Goal: Transaction & Acquisition: Book appointment/travel/reservation

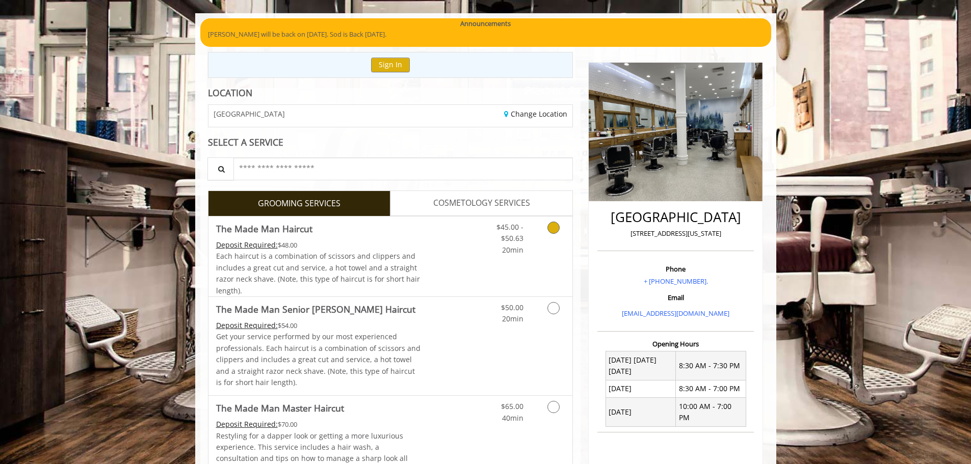
scroll to position [102, 0]
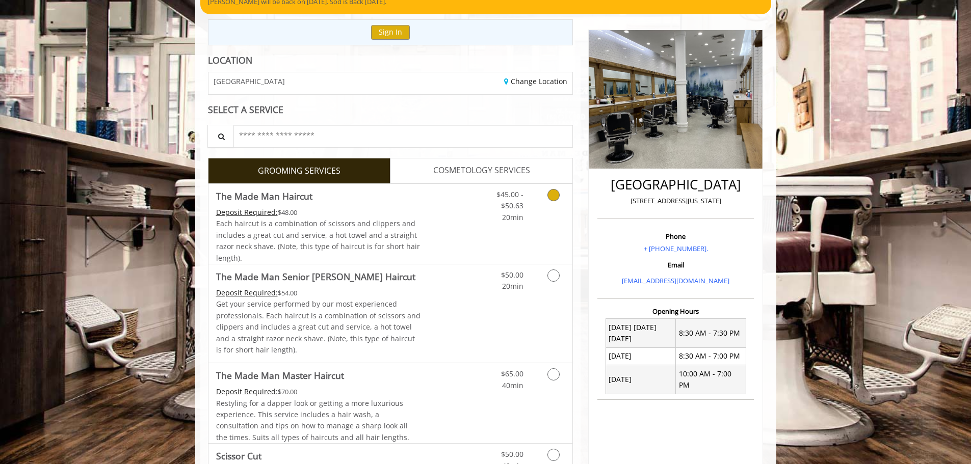
click at [557, 198] on icon "Grooming services" at bounding box center [553, 195] width 12 height 12
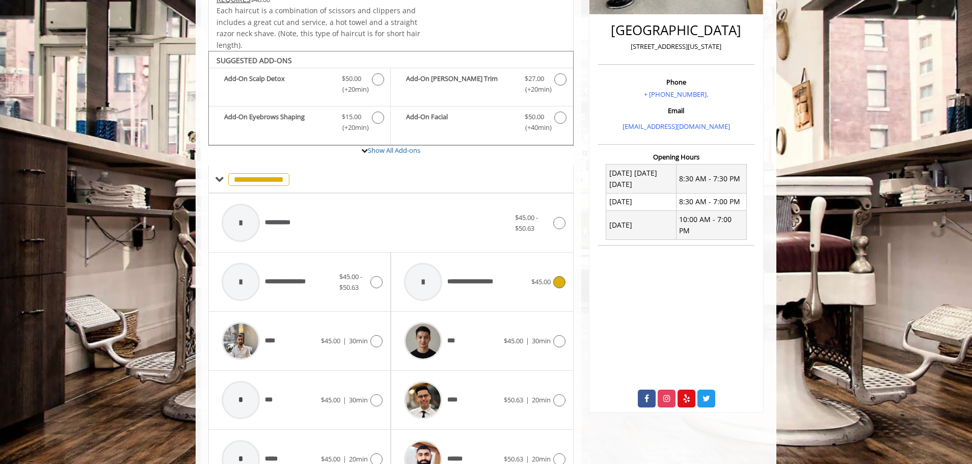
scroll to position [307, 0]
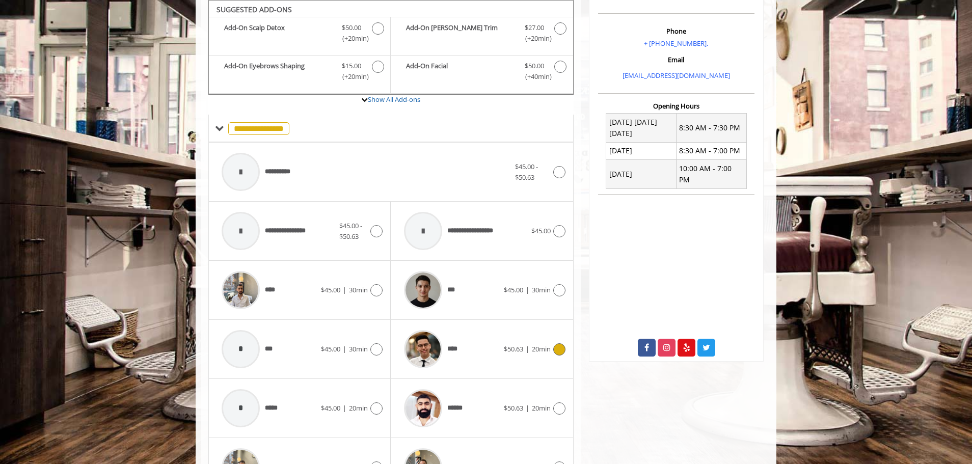
click at [552, 342] on div "**** $50.63 | 20min" at bounding box center [482, 349] width 166 height 48
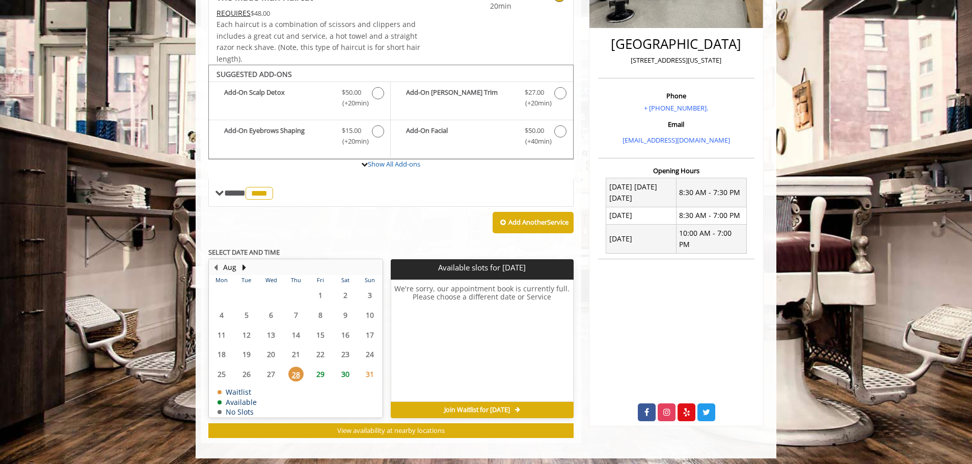
scroll to position [247, 0]
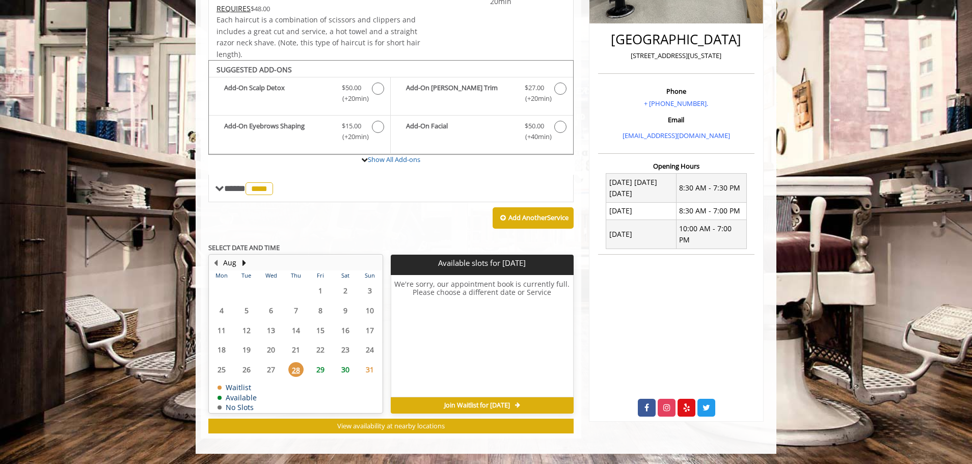
click at [326, 370] on span "29" at bounding box center [320, 369] width 15 height 15
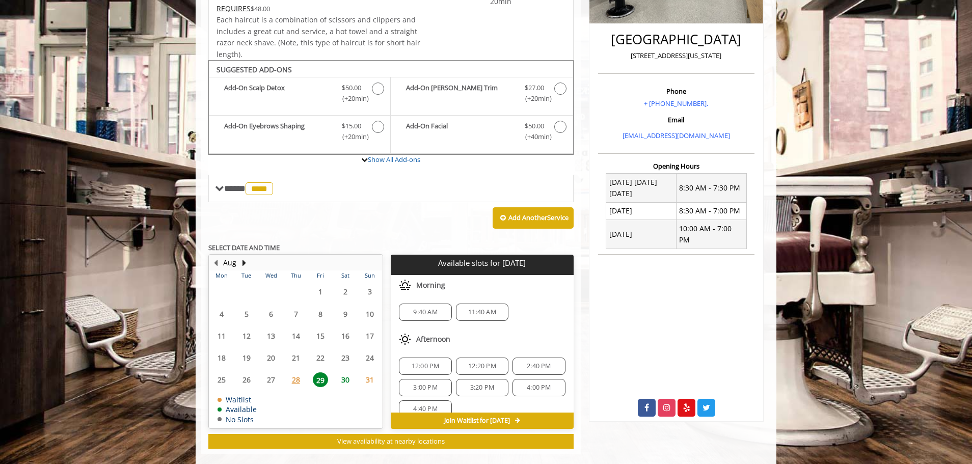
click at [531, 387] on span "4:00 PM" at bounding box center [539, 388] width 24 height 8
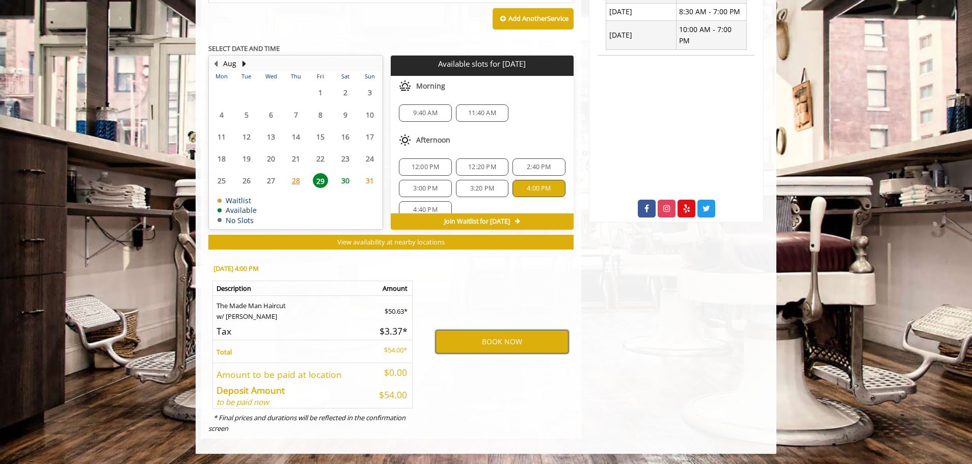
click at [529, 336] on button "BOOK NOW" at bounding box center [502, 341] width 133 height 23
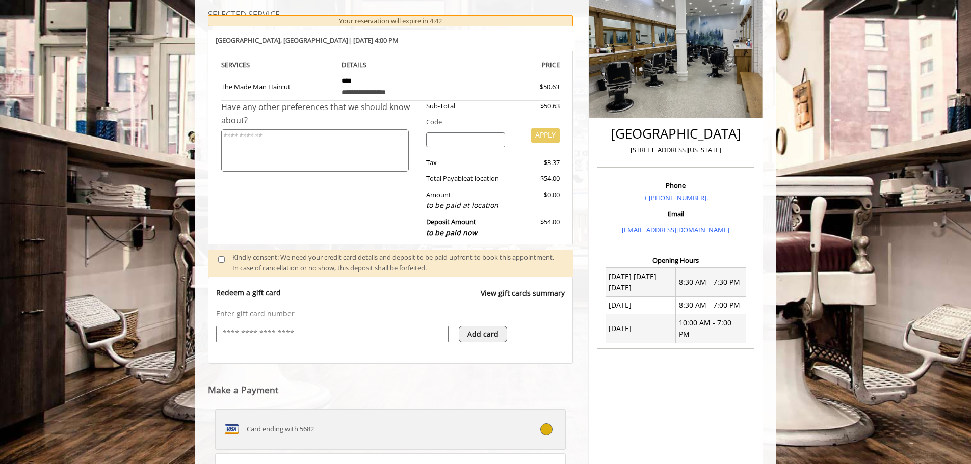
scroll to position [245, 0]
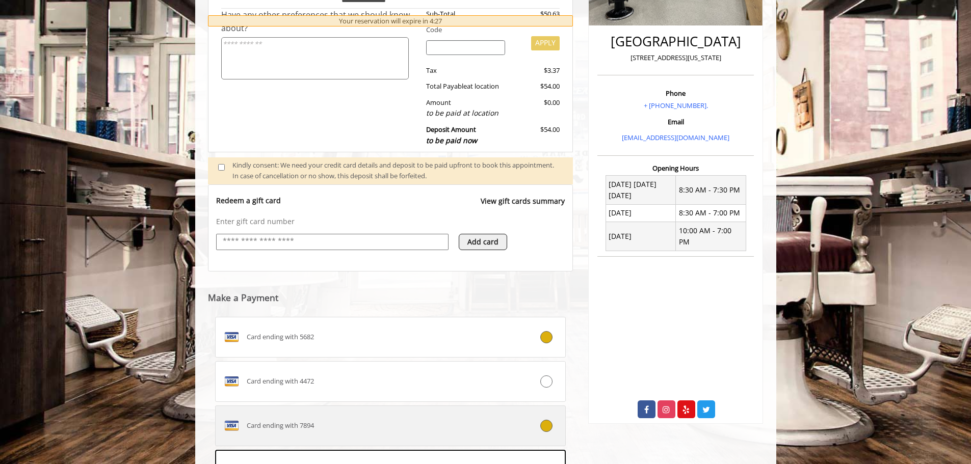
click at [541, 423] on icon at bounding box center [546, 426] width 12 height 12
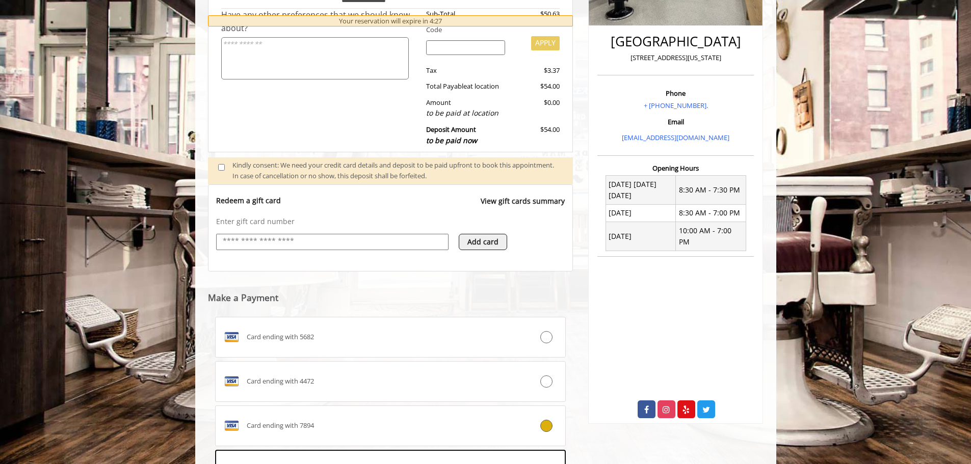
scroll to position [401, 0]
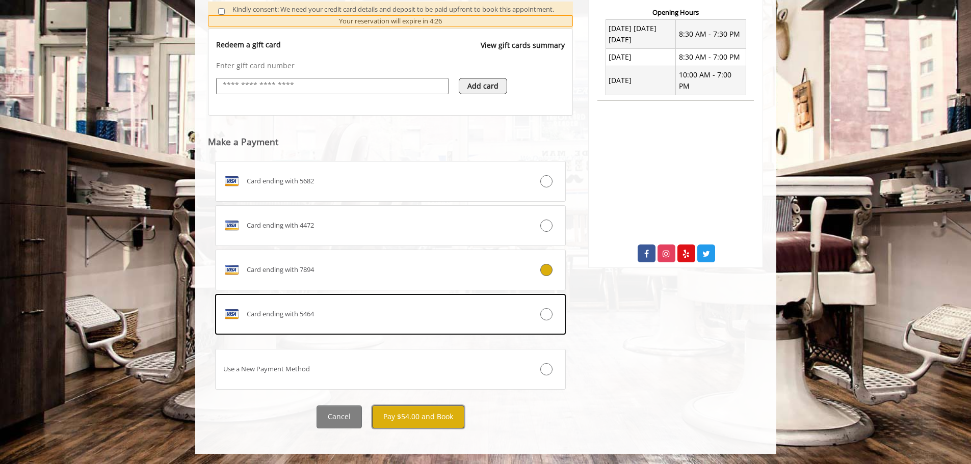
click at [409, 422] on button "Pay $54.00 and Book" at bounding box center [418, 417] width 92 height 23
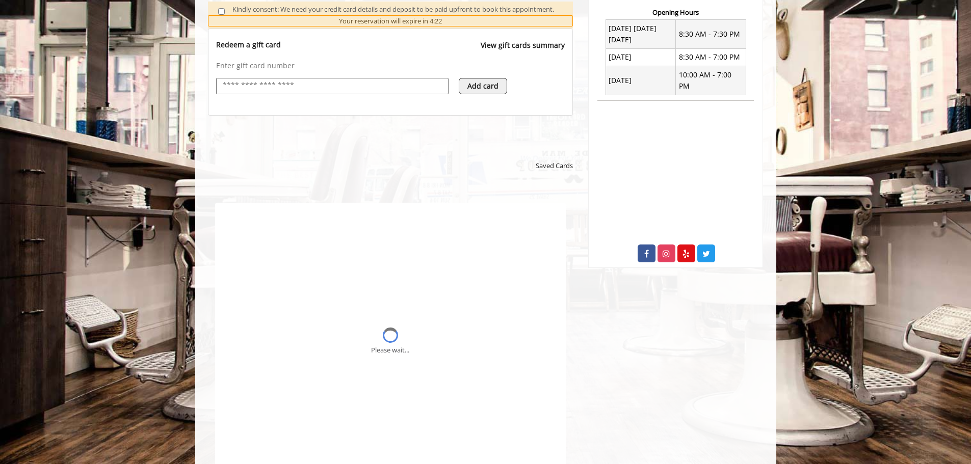
scroll to position [0, 0]
